Goal: Task Accomplishment & Management: Use online tool/utility

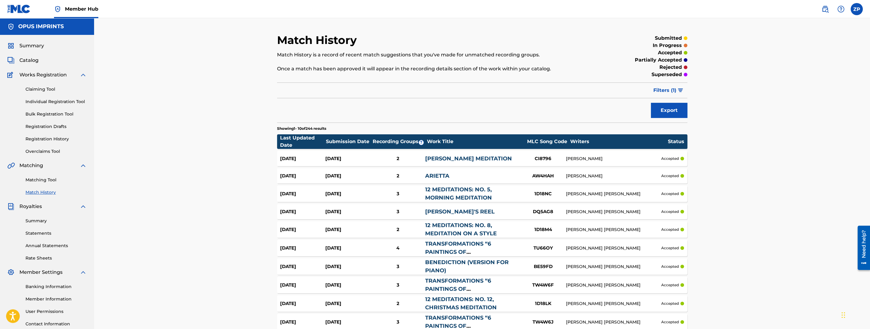
click at [38, 175] on div "Matching Tool Match History" at bounding box center [46, 182] width 79 height 26
click at [39, 181] on link "Matching Tool" at bounding box center [55, 180] width 61 height 6
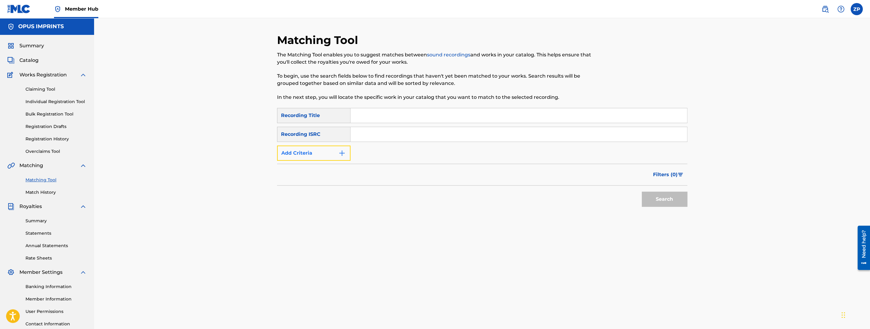
click at [314, 149] on button "Add Criteria" at bounding box center [313, 153] width 73 height 15
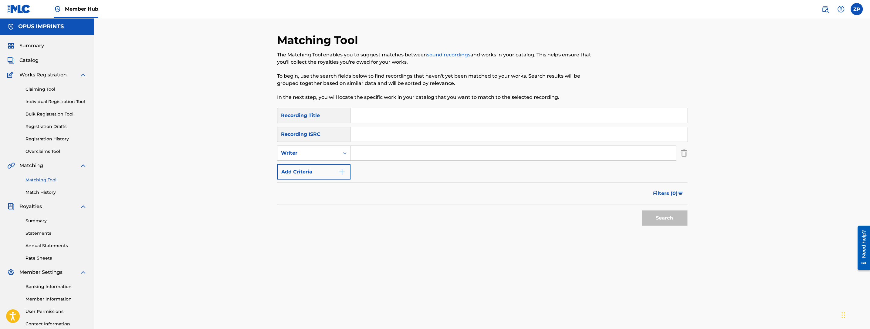
click at [367, 153] on input "Search Form" at bounding box center [512, 153] width 325 height 15
type input "Carol Barnett"
click at [642, 211] on button "Search" at bounding box center [665, 218] width 46 height 15
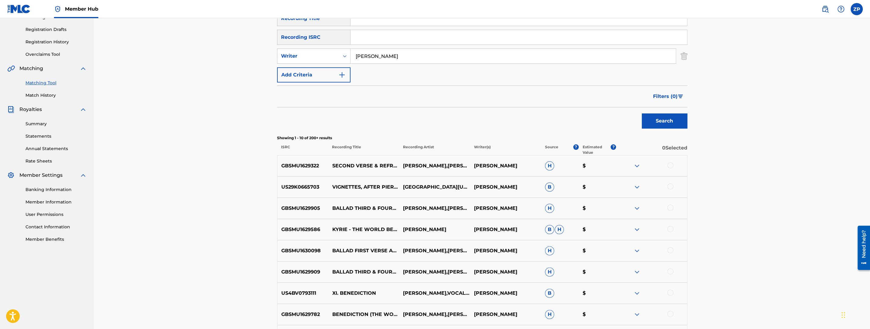
scroll to position [97, 0]
click at [587, 150] on p "Estimated Value" at bounding box center [597, 150] width 28 height 11
click at [592, 147] on p "Estimated Value" at bounding box center [597, 150] width 28 height 11
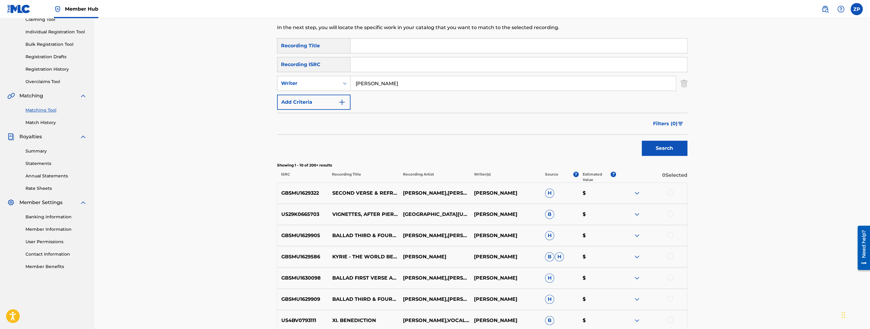
scroll to position [69, 0]
click at [663, 123] on span "Filters ( 0 )" at bounding box center [665, 124] width 25 height 7
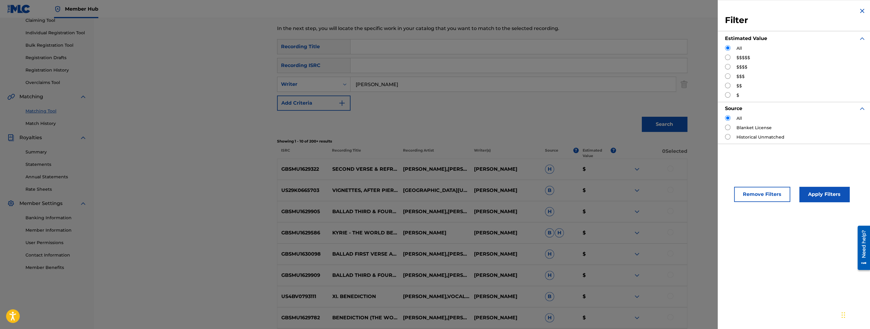
click at [727, 86] on input "Search Form" at bounding box center [727, 85] width 5 height 5
radio input "true"
click at [833, 194] on button "Apply Filters" at bounding box center [824, 194] width 50 height 15
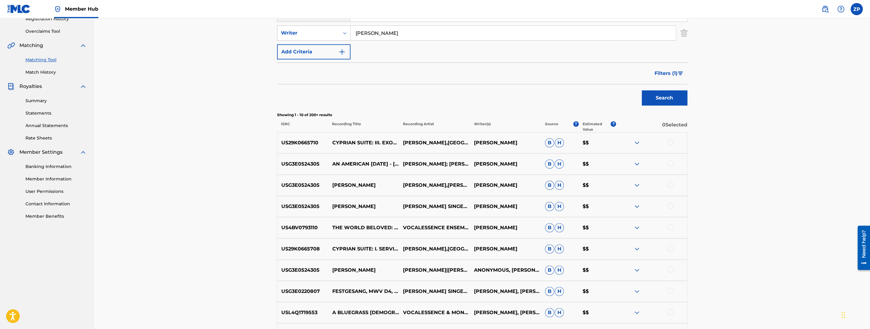
scroll to position [110, 0]
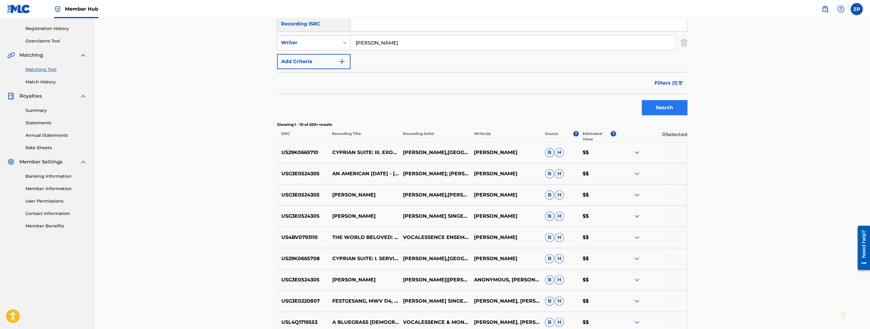
click at [668, 81] on span "Filters ( 1 )" at bounding box center [665, 82] width 23 height 7
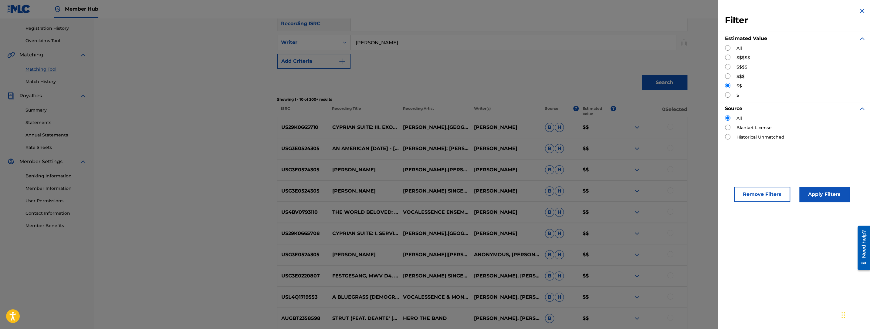
click at [728, 75] on input "Search Form" at bounding box center [727, 75] width 5 height 5
radio input "true"
click at [808, 193] on button "Apply Filters" at bounding box center [824, 194] width 50 height 15
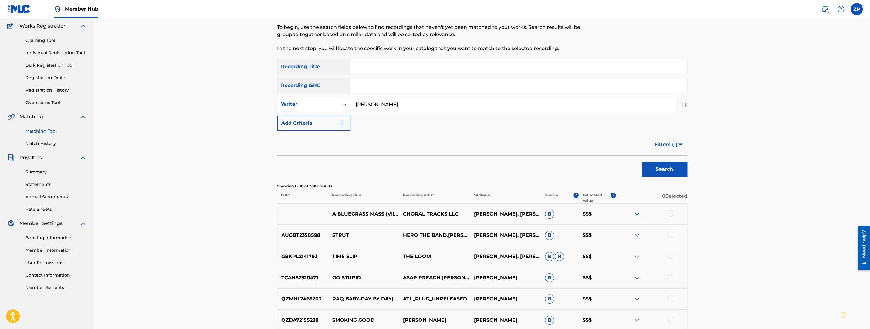
scroll to position [49, 0]
click at [664, 150] on button "Filters ( 1 )" at bounding box center [669, 144] width 36 height 15
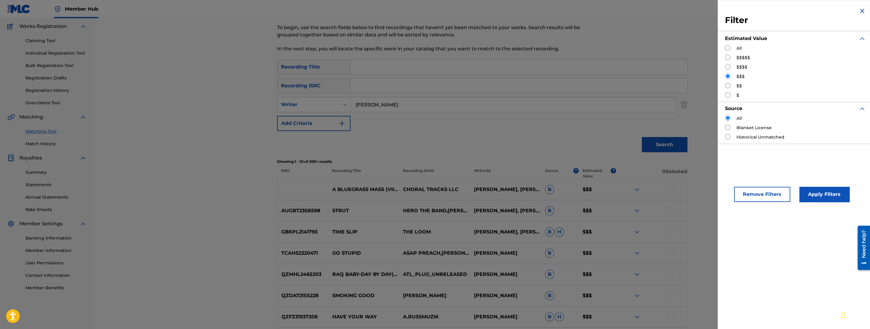
scroll to position [47, 0]
click at [729, 66] on input "Search Form" at bounding box center [727, 66] width 5 height 5
radio input "true"
click at [830, 201] on button "Apply Filters" at bounding box center [824, 194] width 50 height 15
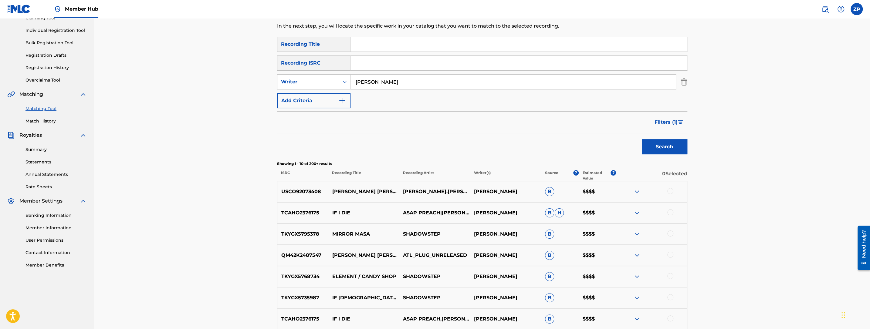
scroll to position [75, 0]
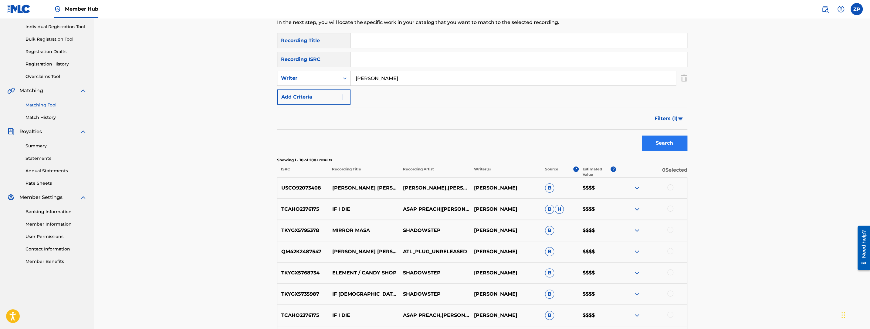
click at [674, 119] on span "Filters ( 1 )" at bounding box center [665, 118] width 23 height 7
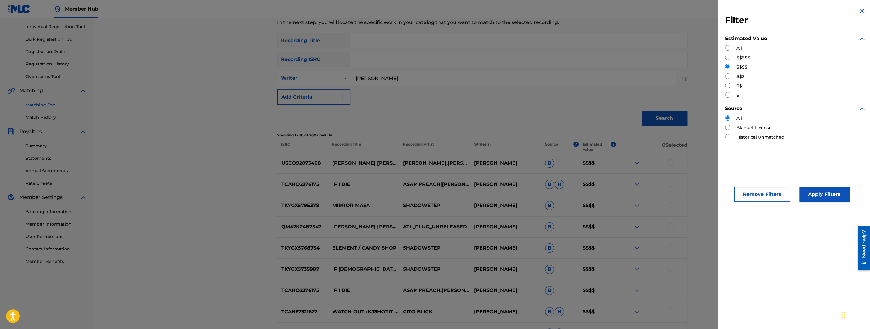
click at [728, 75] on input "Search Form" at bounding box center [727, 75] width 5 height 5
radio input "true"
click at [823, 191] on button "Apply Filters" at bounding box center [824, 194] width 50 height 15
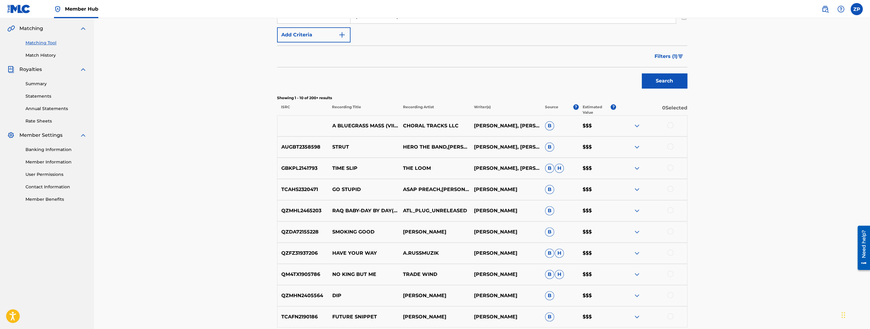
scroll to position [139, 0]
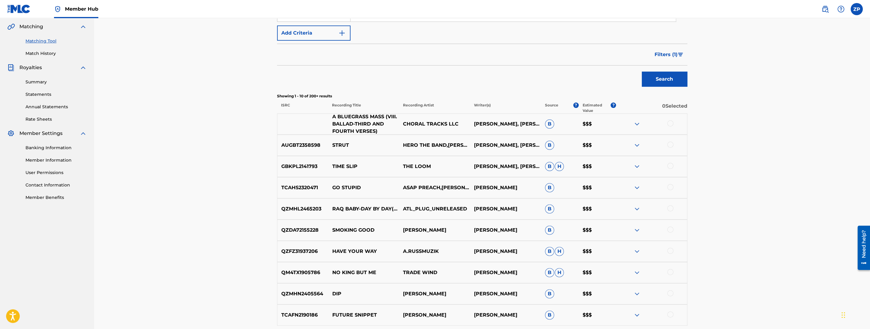
click at [334, 117] on p "A BLUEGRASS MASS (VIII. BALLAD-THIRD AND FOURTH VERSES)" at bounding box center [363, 124] width 71 height 22
drag, startPoint x: 334, startPoint y: 117, endPoint x: 345, endPoint y: 120, distance: 11.7
click at [345, 120] on p "A BLUEGRASS MASS (VIII. BALLAD-THIRD AND FOURTH VERSES)" at bounding box center [363, 124] width 71 height 22
click at [342, 122] on p "A BLUEGRASS MASS (VIII. BALLAD-THIRD AND FOURTH VERSES)" at bounding box center [363, 124] width 71 height 22
drag, startPoint x: 341, startPoint y: 121, endPoint x: 340, endPoint y: 112, distance: 8.8
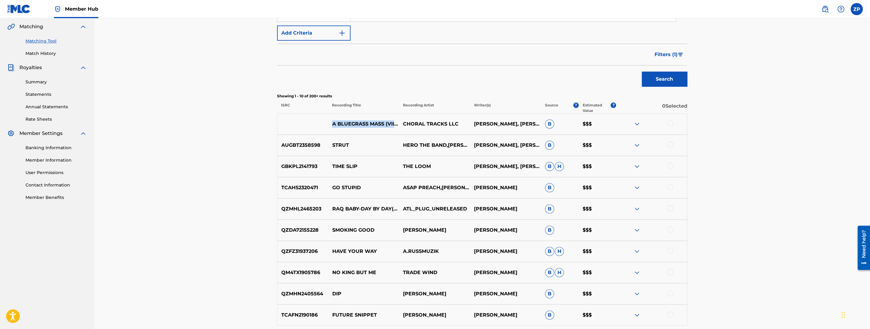
click at [333, 120] on p "A BLUEGRASS MASS (VIII. BALLAD-THIRD AND FOURTH VERSES)" at bounding box center [363, 123] width 71 height 7
copy p "A BLUEGRASS MASS (VIII. BALLAD"
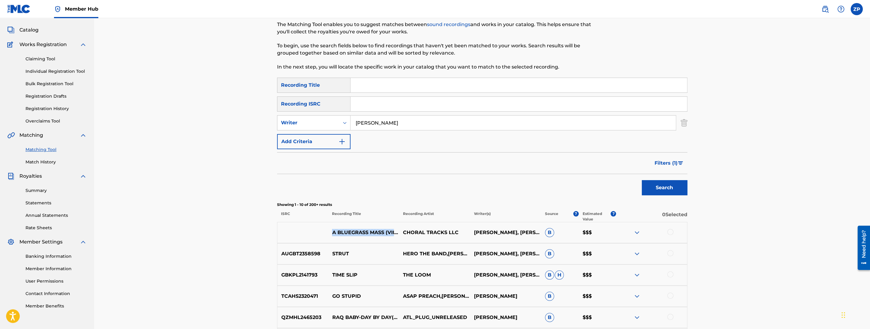
scroll to position [31, 0]
click at [384, 84] on input "Search Form" at bounding box center [518, 85] width 336 height 15
paste input "A BLUEGRASS MASS (VIII. BALLAD"
type input "A BLUEGRASS MASS (VIII. BALLAD"
click at [642, 180] on button "Search" at bounding box center [665, 187] width 46 height 15
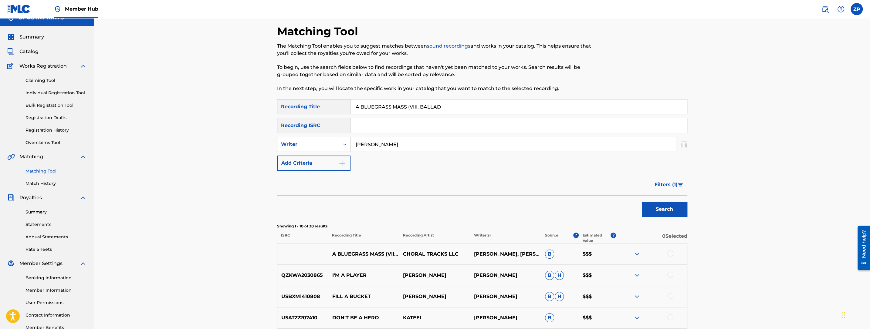
scroll to position [6, 0]
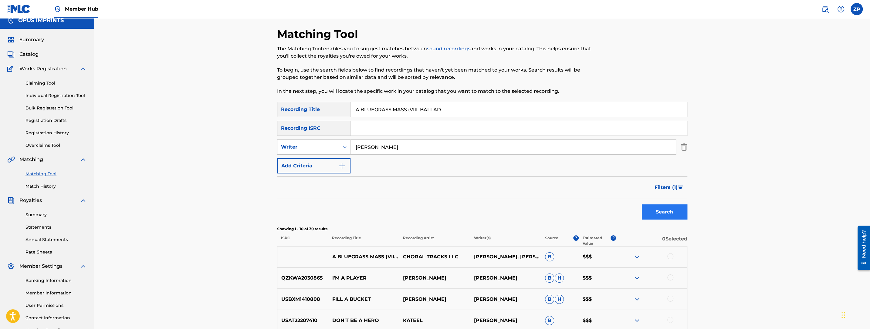
click at [674, 181] on button "Filters ( 1 )" at bounding box center [669, 187] width 36 height 15
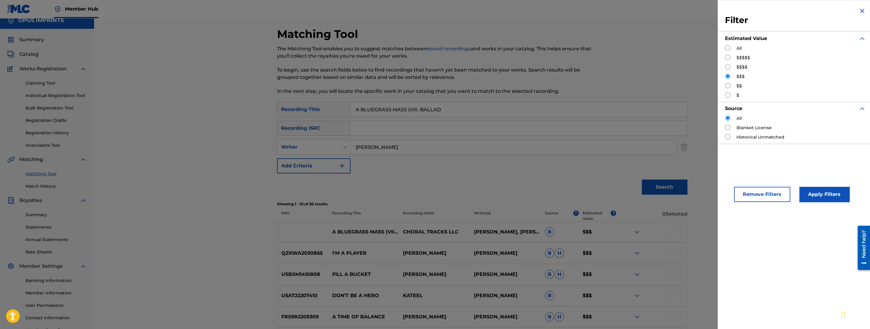
drag, startPoint x: 727, startPoint y: 47, endPoint x: 733, endPoint y: 50, distance: 6.8
click at [727, 47] on input "Search Form" at bounding box center [727, 47] width 5 height 5
radio input "true"
click at [816, 191] on button "Apply Filters" at bounding box center [824, 194] width 50 height 15
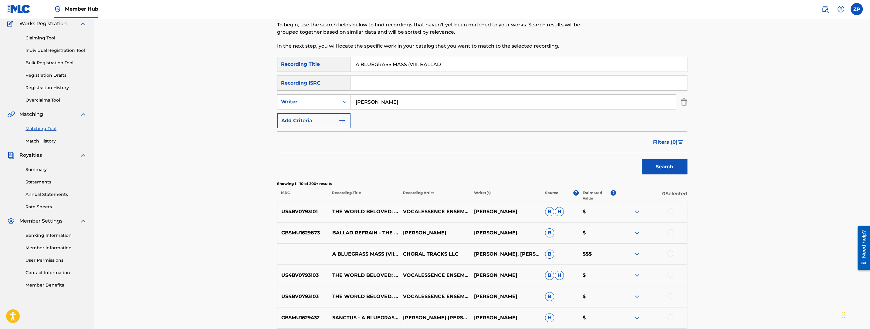
scroll to position [60, 0]
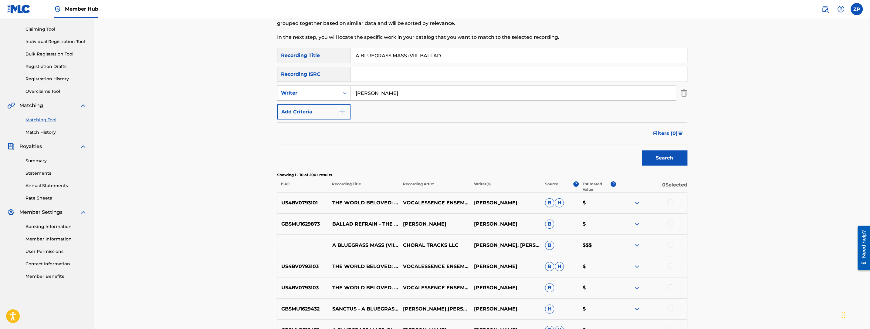
click at [486, 181] on p "Writer(s)" at bounding box center [505, 186] width 71 height 11
click at [482, 181] on p "Writer(s)" at bounding box center [505, 186] width 71 height 11
click at [488, 184] on p "Writer(s)" at bounding box center [505, 186] width 71 height 11
click at [592, 185] on p "Estimated Value" at bounding box center [597, 186] width 28 height 11
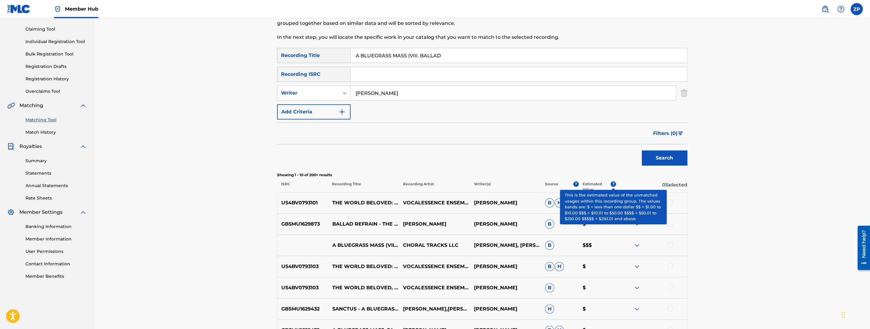
click at [611, 184] on span "?" at bounding box center [612, 183] width 5 height 5
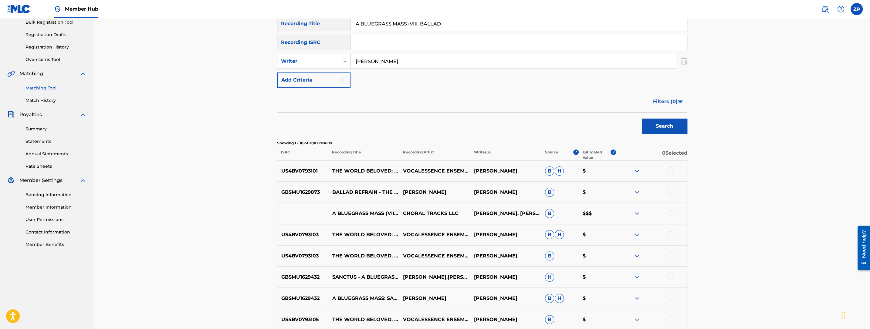
scroll to position [92, 0]
click at [483, 151] on p "Writer(s)" at bounding box center [505, 154] width 71 height 11
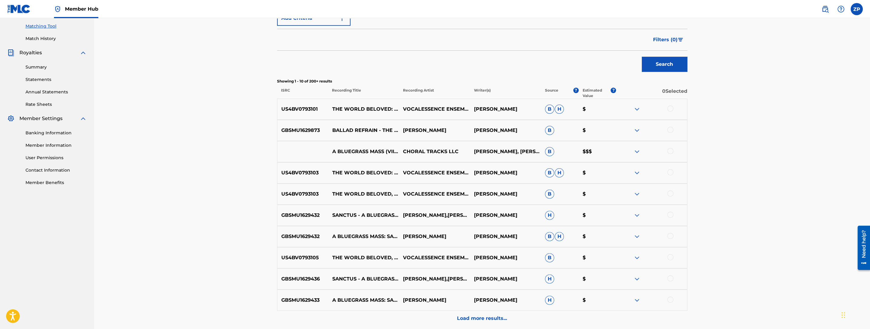
scroll to position [210, 0]
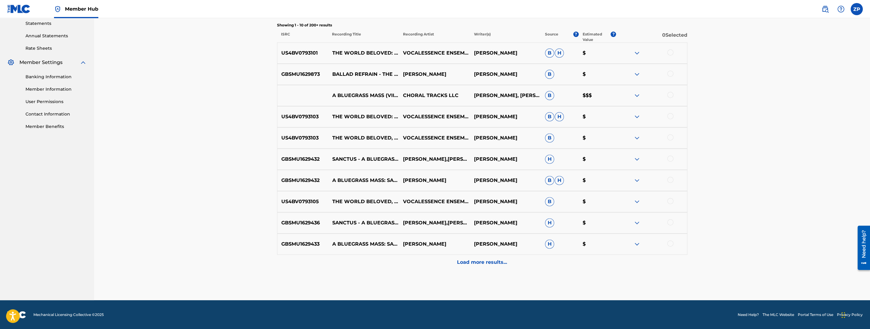
click at [495, 260] on p "Load more results..." at bounding box center [482, 262] width 50 height 7
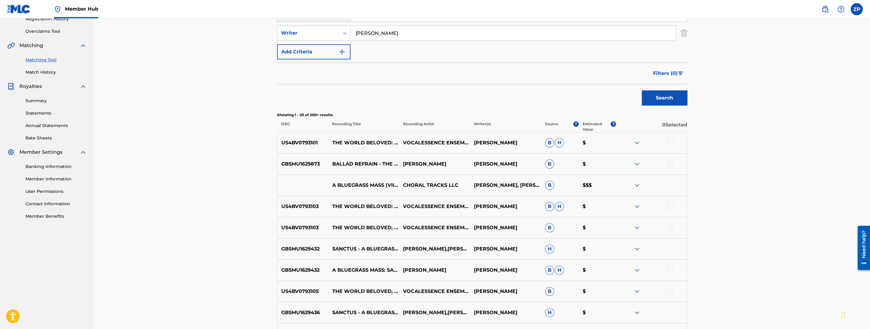
scroll to position [0, 0]
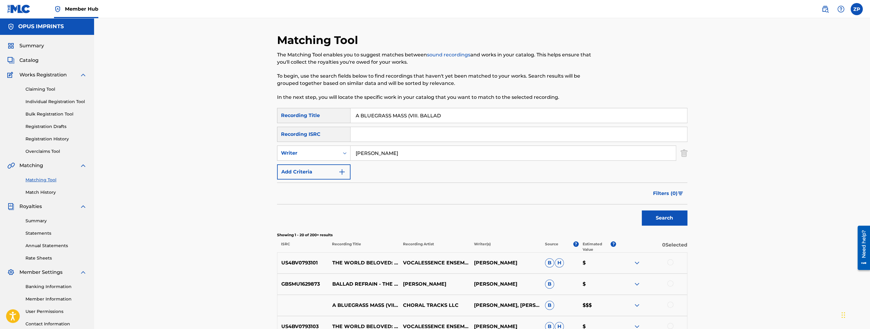
drag, startPoint x: 448, startPoint y: 119, endPoint x: 416, endPoint y: 122, distance: 32.3
click at [416, 122] on input "A BLUEGRASS MASS (VIII. BALLAD" at bounding box center [518, 115] width 336 height 15
type input "A BLUEGRASS MASS"
click at [642, 211] on button "Search" at bounding box center [665, 218] width 46 height 15
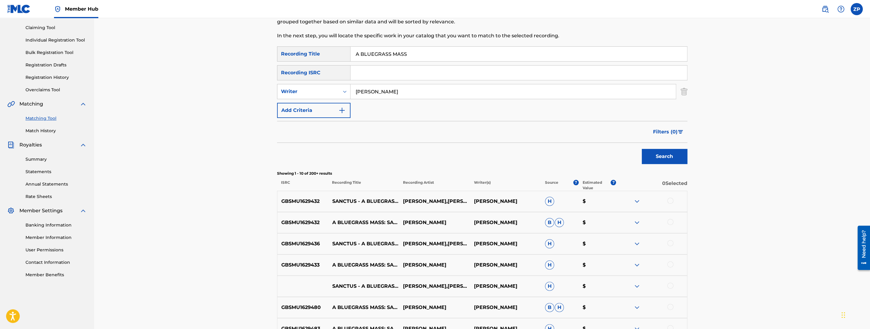
scroll to position [64, 0]
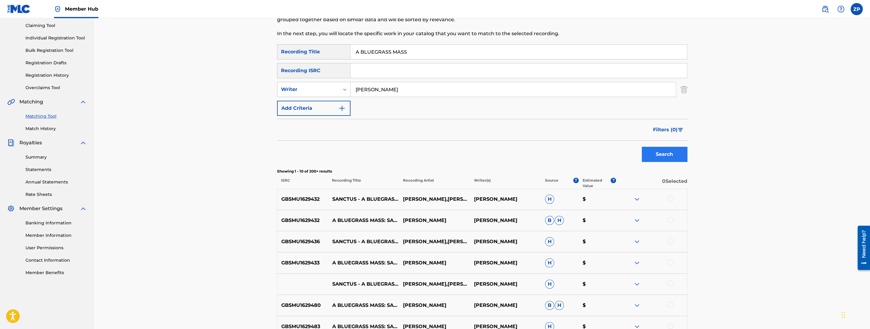
click at [652, 128] on button "Filters ( 0 )" at bounding box center [668, 129] width 38 height 15
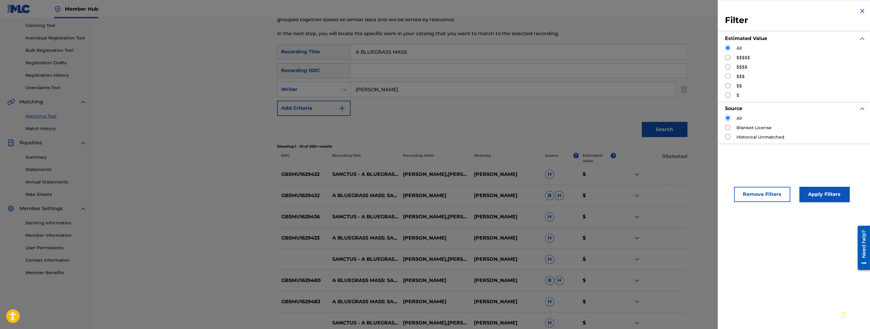
click at [729, 74] on input "Search Form" at bounding box center [727, 75] width 5 height 5
radio input "true"
click at [823, 201] on button "Apply Filters" at bounding box center [824, 194] width 50 height 15
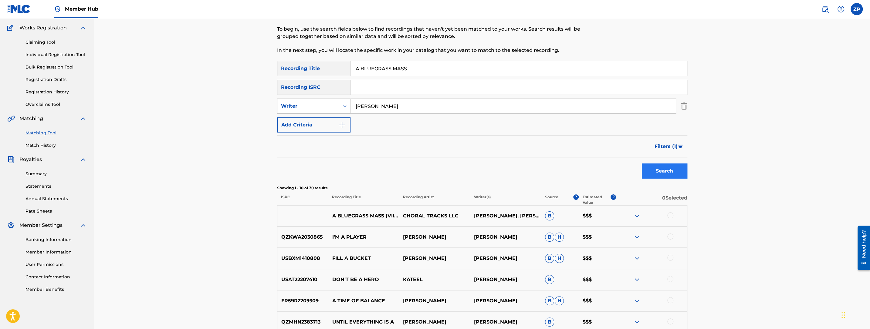
click at [668, 147] on span "Filters ( 1 )" at bounding box center [665, 146] width 23 height 7
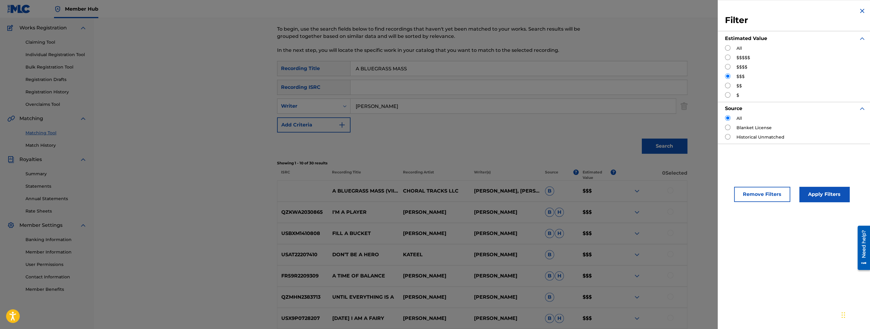
click at [727, 87] on input "Search Form" at bounding box center [727, 85] width 5 height 5
radio input "true"
drag, startPoint x: 831, startPoint y: 202, endPoint x: 799, endPoint y: 195, distance: 32.6
click at [831, 202] on button "Apply Filters" at bounding box center [824, 194] width 50 height 15
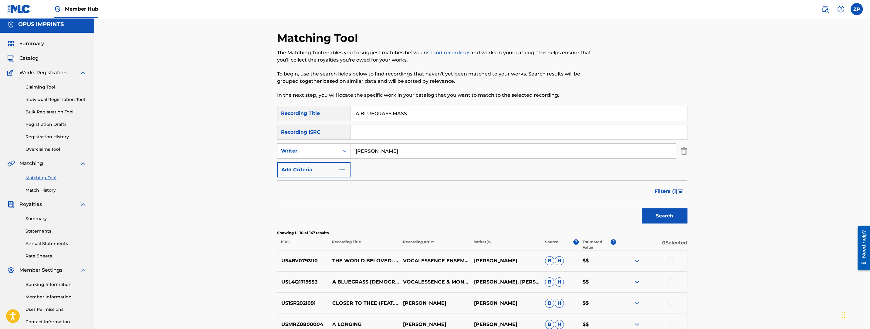
scroll to position [0, 0]
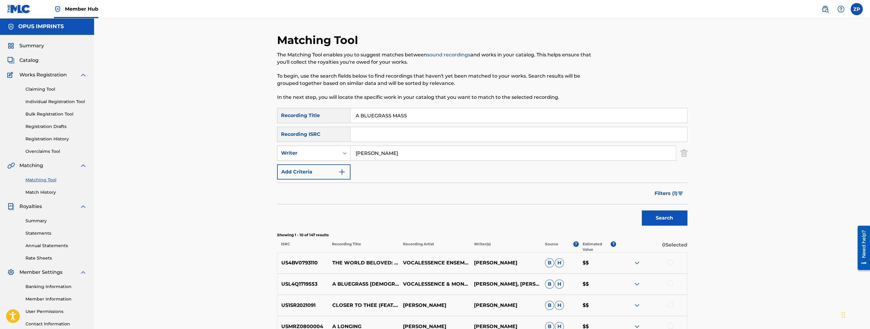
click at [447, 186] on div "Filters ( 1 )" at bounding box center [482, 194] width 410 height 22
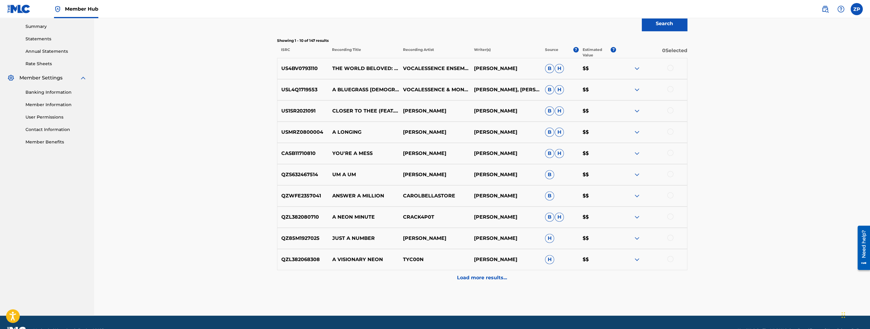
scroll to position [210, 0]
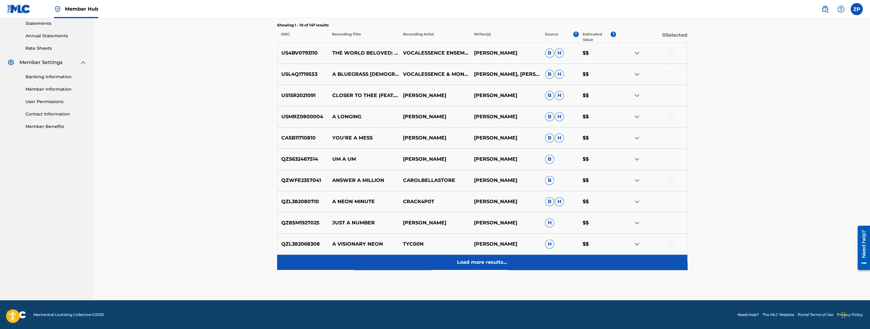
click at [460, 259] on p "Load more results..." at bounding box center [482, 262] width 50 height 7
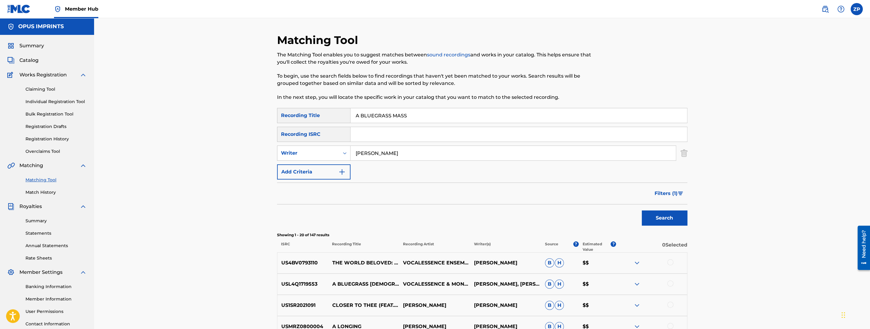
scroll to position [21, 0]
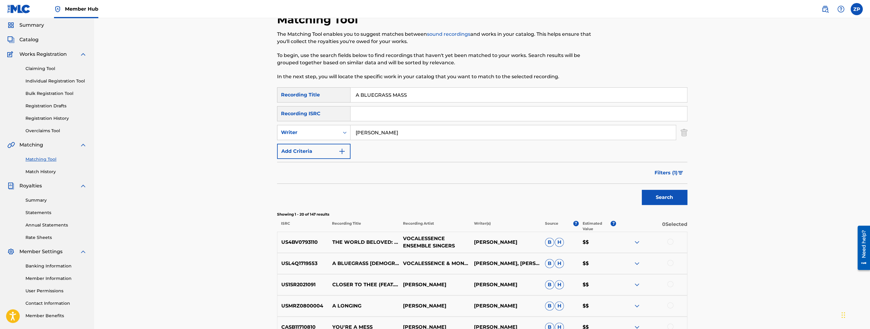
click at [416, 238] on p "VOCALESSENCE ENSEMBLE SINGERS" at bounding box center [434, 242] width 71 height 15
drag, startPoint x: 416, startPoint y: 238, endPoint x: 431, endPoint y: 245, distance: 16.4
click at [431, 245] on p "VOCALESSENCE ENSEMBLE SINGERS" at bounding box center [434, 242] width 71 height 15
copy p "VOCALESSENCE ENSEMBLE SINGERS"
click at [436, 94] on input "A BLUEGRASS MASS" at bounding box center [518, 95] width 336 height 15
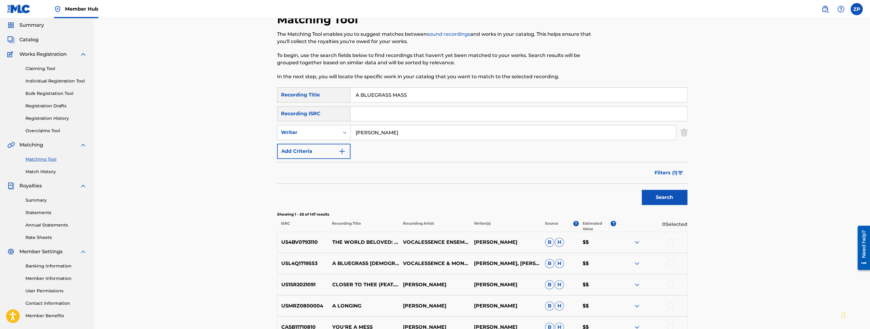
click at [436, 94] on input "A BLUEGRASS MASS" at bounding box center [518, 95] width 336 height 15
paste input "VOCALESSENCE ENSEMBLE SINGER"
type input "VOCALESSENCE ENSEMBLE SINGERS"
click at [642, 190] on button "Search" at bounding box center [665, 197] width 46 height 15
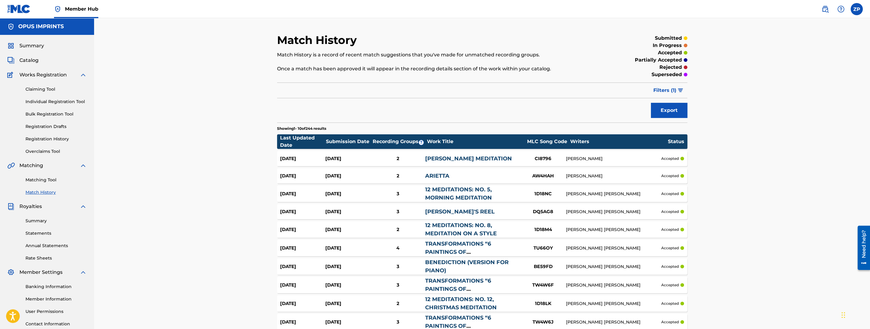
click at [211, 109] on div "Match History Match History is a record of recent match suggestions that you've…" at bounding box center [482, 189] width 776 height 343
drag, startPoint x: 212, startPoint y: 109, endPoint x: 271, endPoint y: 93, distance: 61.8
click at [212, 109] on div "Match History Match History is a record of recent match suggestions that you've…" at bounding box center [482, 189] width 776 height 343
drag, startPoint x: 165, startPoint y: 56, endPoint x: 171, endPoint y: 57, distance: 6.5
click at [165, 56] on div "Match History Match History is a record of recent match suggestions that you've…" at bounding box center [482, 189] width 776 height 343
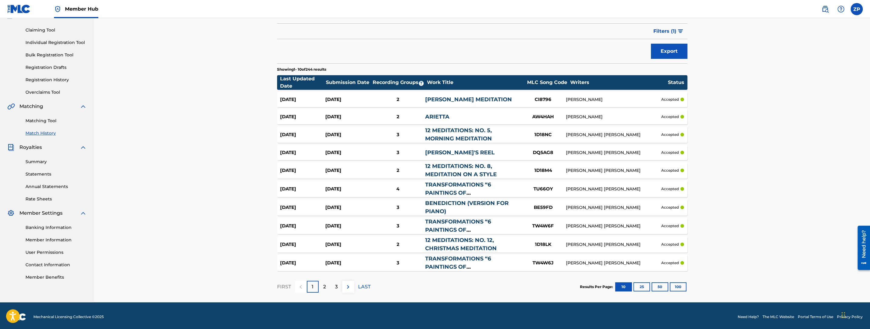
scroll to position [61, 0]
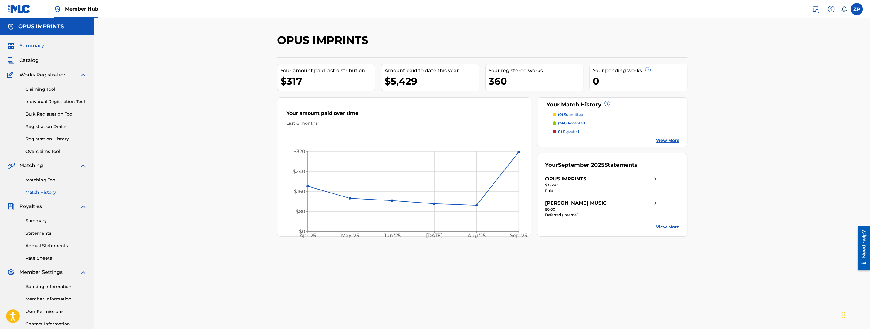
click at [52, 192] on link "Match History" at bounding box center [55, 192] width 61 height 6
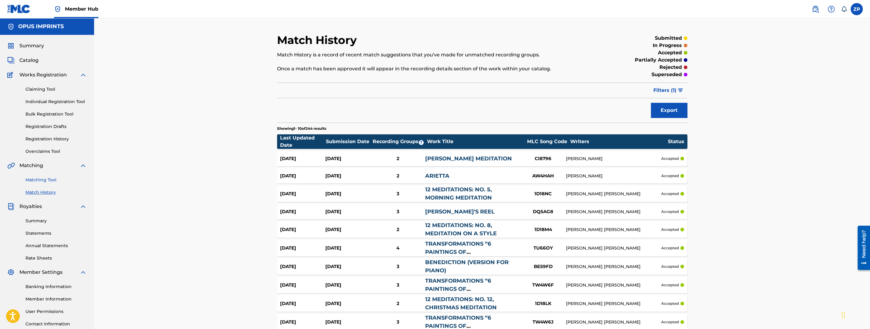
click at [52, 178] on link "Matching Tool" at bounding box center [55, 180] width 61 height 6
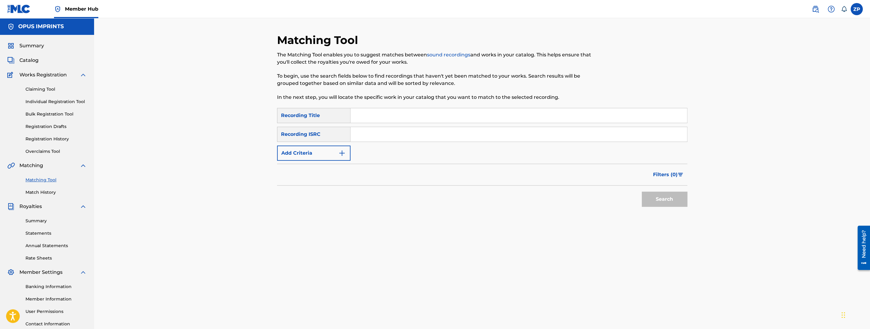
click at [372, 118] on input "Search Form" at bounding box center [518, 115] width 336 height 15
type input "When all falls silent"
click at [642, 192] on button "Search" at bounding box center [665, 199] width 46 height 15
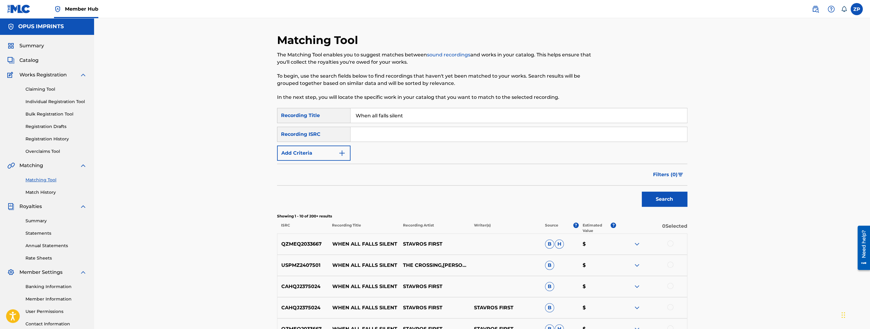
click at [418, 224] on p "Recording Artist" at bounding box center [434, 228] width 71 height 11
click at [438, 206] on div "Search" at bounding box center [482, 198] width 410 height 24
click at [310, 144] on div "SearchWithCriteria45f880b6-26f9-4b45-8904-2765a2a9e2e1 Recording Title When all…" at bounding box center [482, 134] width 410 height 53
click at [312, 148] on button "Add Criteria" at bounding box center [313, 153] width 73 height 15
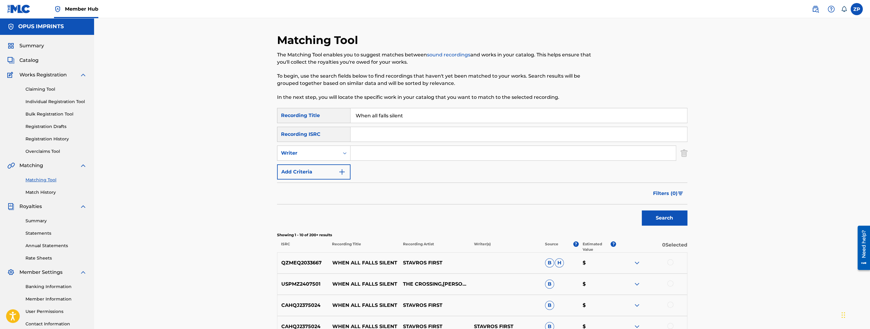
click at [377, 149] on input "Search Form" at bounding box center [512, 153] width 325 height 15
type input "[PERSON_NAME]"
click at [642, 211] on button "Search" at bounding box center [665, 218] width 46 height 15
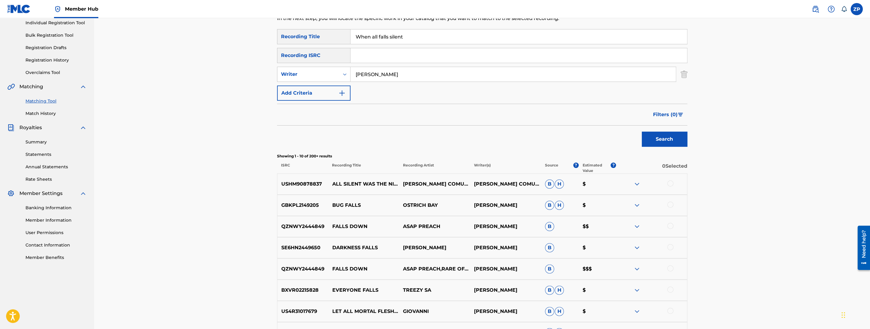
scroll to position [41, 0]
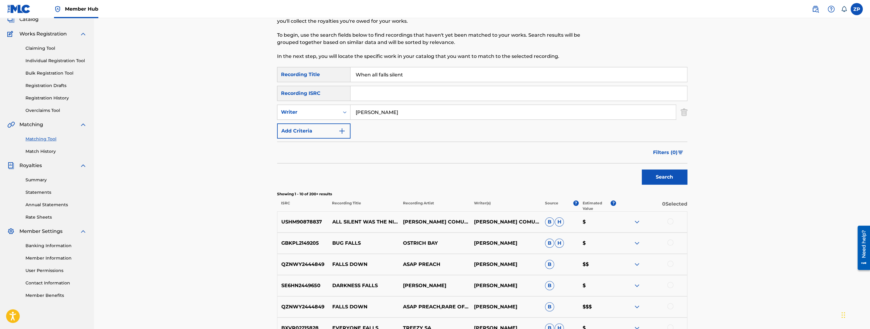
click at [413, 74] on input "When all falls silent" at bounding box center [518, 74] width 336 height 15
type input "When all falls silent"
click at [642, 170] on button "Search" at bounding box center [665, 177] width 46 height 15
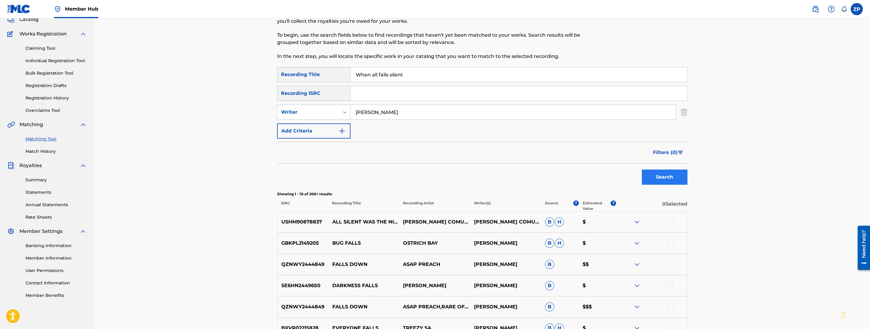
click at [666, 150] on span "Filters ( 0 )" at bounding box center [665, 152] width 25 height 7
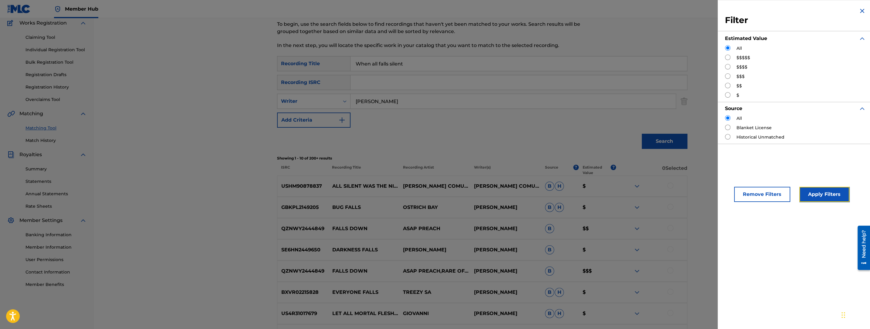
drag, startPoint x: 809, startPoint y: 192, endPoint x: 796, endPoint y: 192, distance: 12.7
click at [809, 192] on button "Apply Filters" at bounding box center [824, 194] width 50 height 15
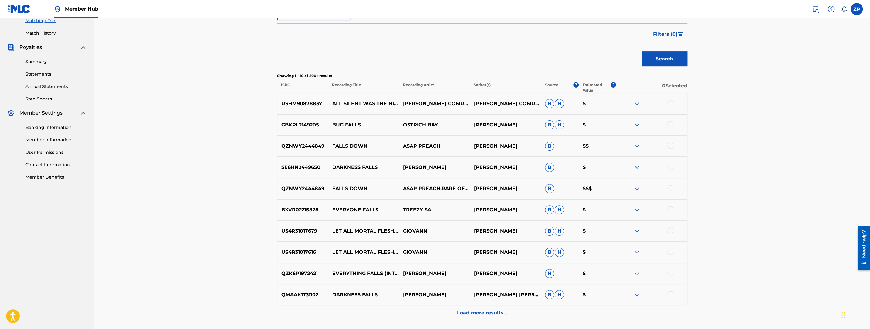
scroll to position [210, 0]
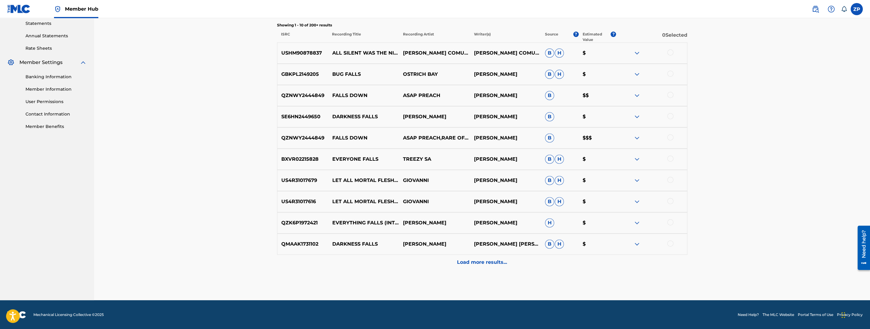
click at [454, 260] on div "Load more results..." at bounding box center [482, 262] width 410 height 15
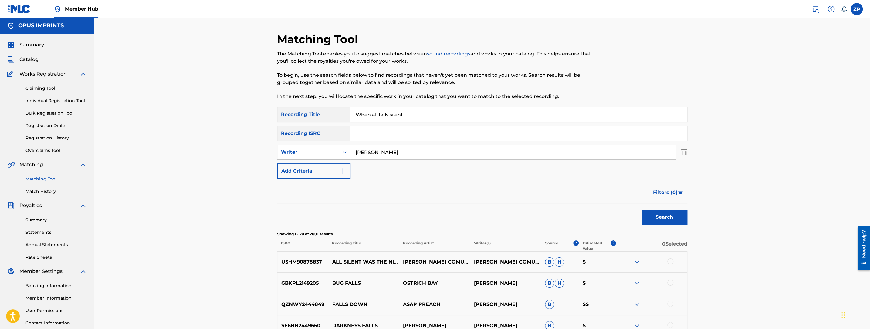
scroll to position [0, 0]
click at [408, 151] on input "[PERSON_NAME]" at bounding box center [512, 153] width 325 height 15
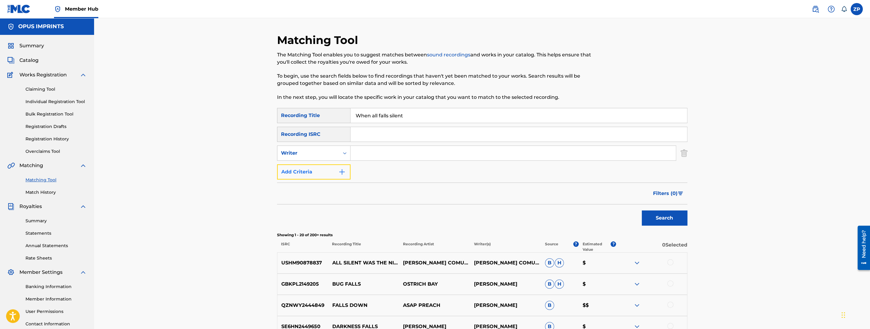
click at [319, 169] on button "Add Criteria" at bounding box center [313, 171] width 73 height 15
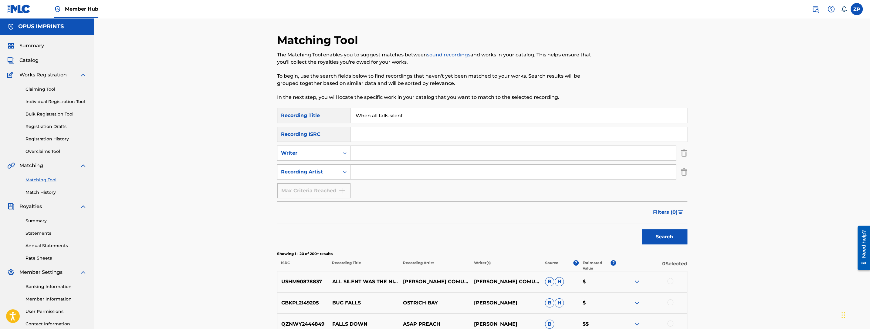
click at [373, 177] on input "Search Form" at bounding box center [512, 172] width 325 height 15
type input "Crossing"
click at [642, 229] on button "Search" at bounding box center [665, 236] width 46 height 15
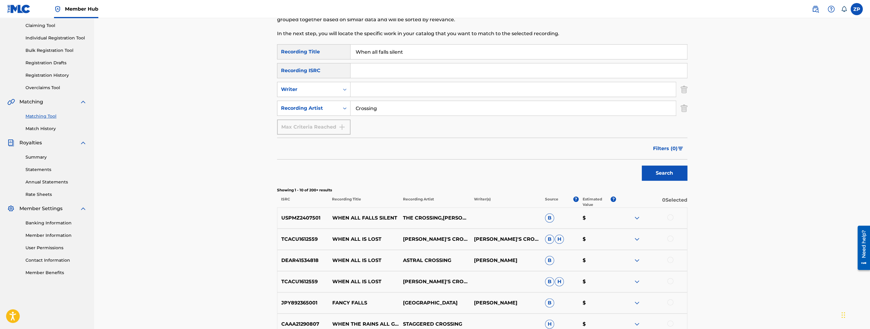
scroll to position [65, 0]
click at [406, 212] on p "THE CROSSING,[PERSON_NAME]" at bounding box center [434, 217] width 71 height 15
drag, startPoint x: 406, startPoint y: 212, endPoint x: 413, endPoint y: 218, distance: 9.1
click at [413, 218] on p "THE CROSSING,[PERSON_NAME]" at bounding box center [434, 217] width 71 height 15
click at [339, 215] on p "WHEN ALL FALLS SILENT" at bounding box center [363, 217] width 71 height 7
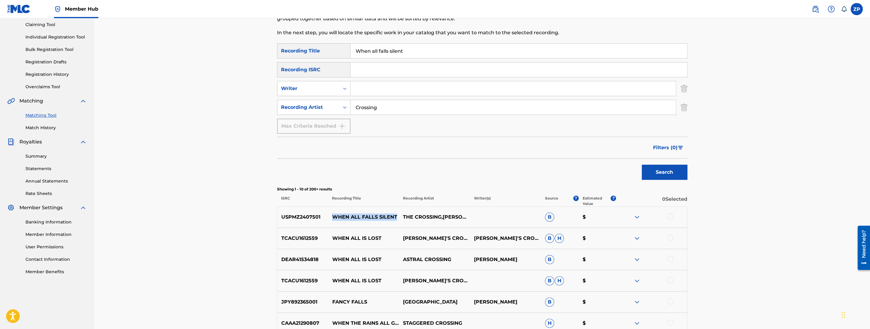
drag, startPoint x: 342, startPoint y: 215, endPoint x: 380, endPoint y: 217, distance: 38.9
click at [380, 217] on p "WHEN ALL FALLS SILENT" at bounding box center [363, 217] width 71 height 7
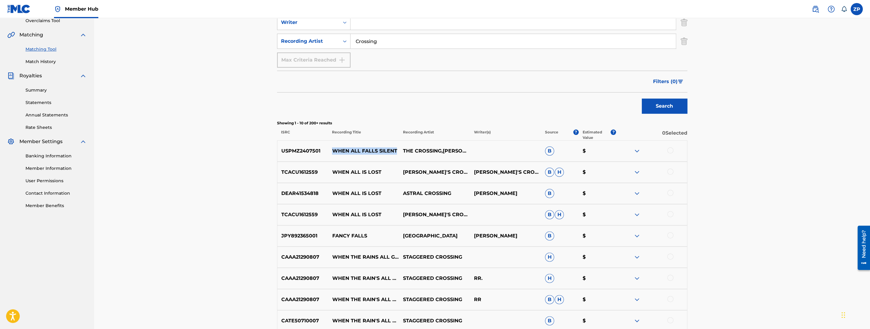
scroll to position [115, 0]
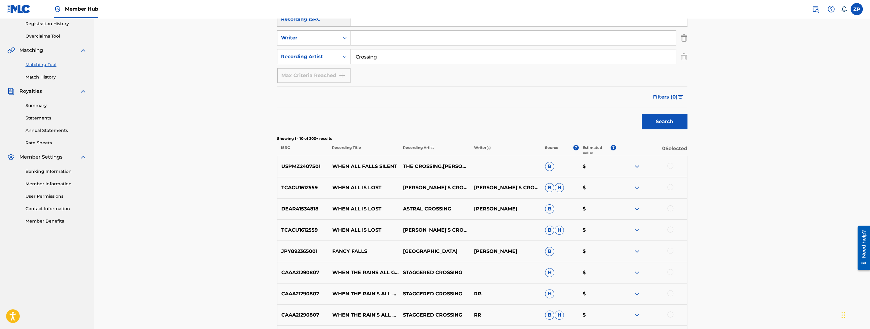
click at [228, 166] on div "Matching Tool The Matching Tool enables you to suggest matches between sound re…" at bounding box center [482, 158] width 776 height 511
